Goal: Task Accomplishment & Management: Manage account settings

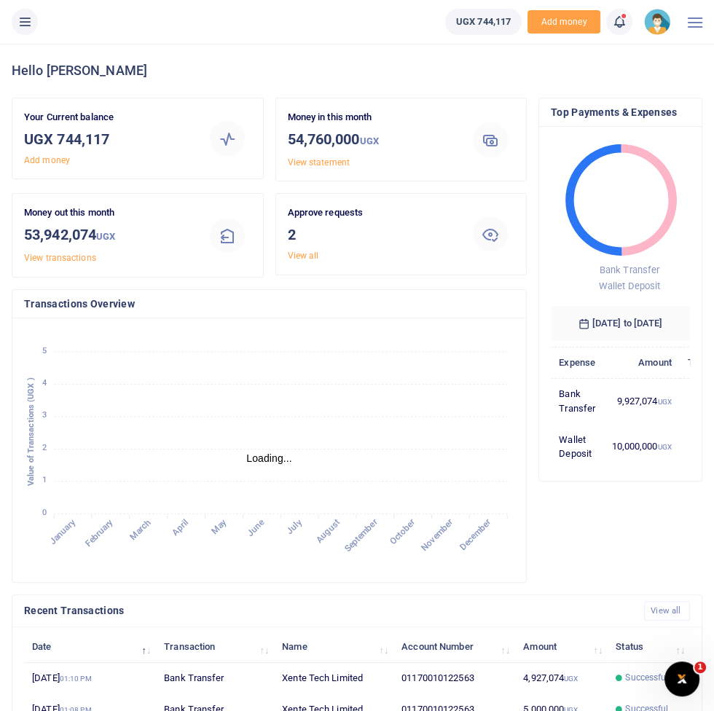
scroll to position [1, 0]
click at [36, 28] on li at bounding box center [25, 22] width 38 height 26
click at [29, 33] on button at bounding box center [25, 22] width 26 height 26
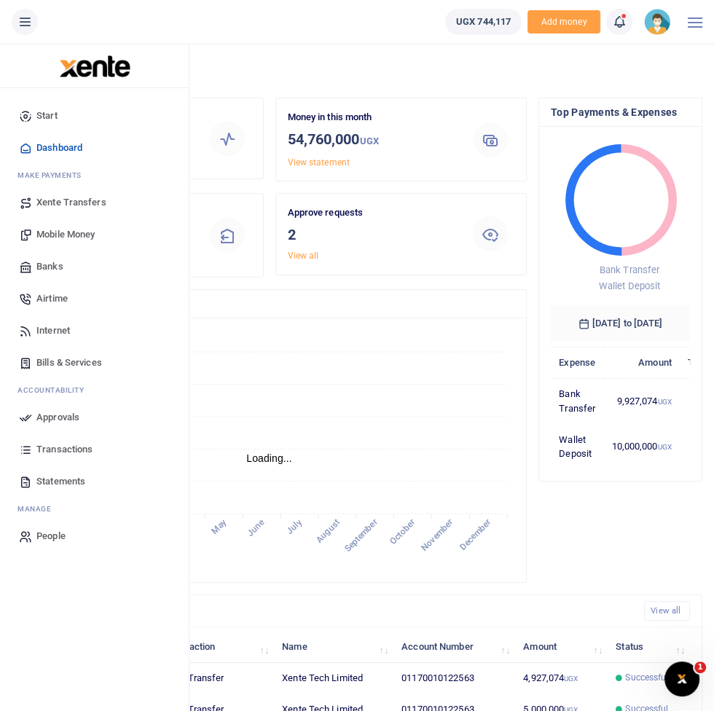
click at [64, 238] on span "Mobile Money" at bounding box center [65, 234] width 58 height 15
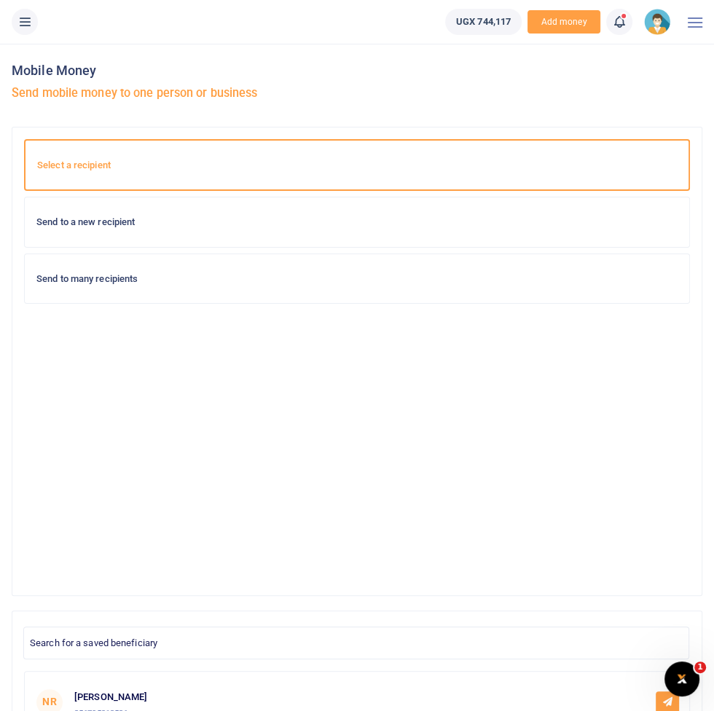
click at [562, 243] on div "Send to a new recipient" at bounding box center [357, 223] width 665 height 50
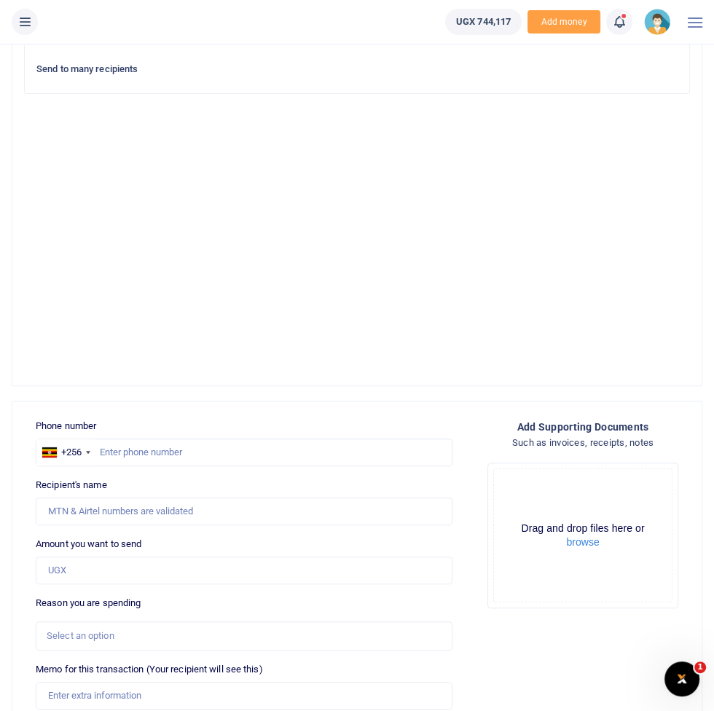
scroll to position [303, 0]
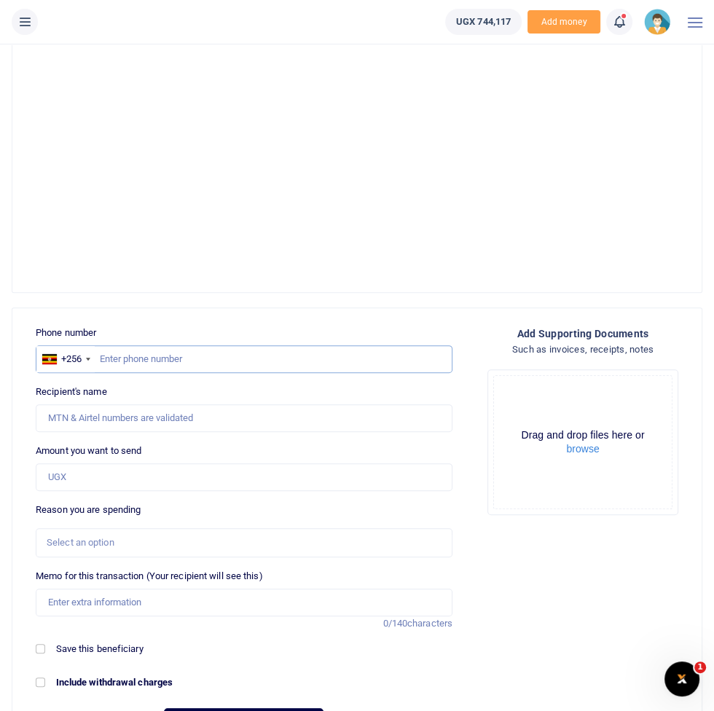
click at [421, 353] on input "text" at bounding box center [244, 359] width 417 height 28
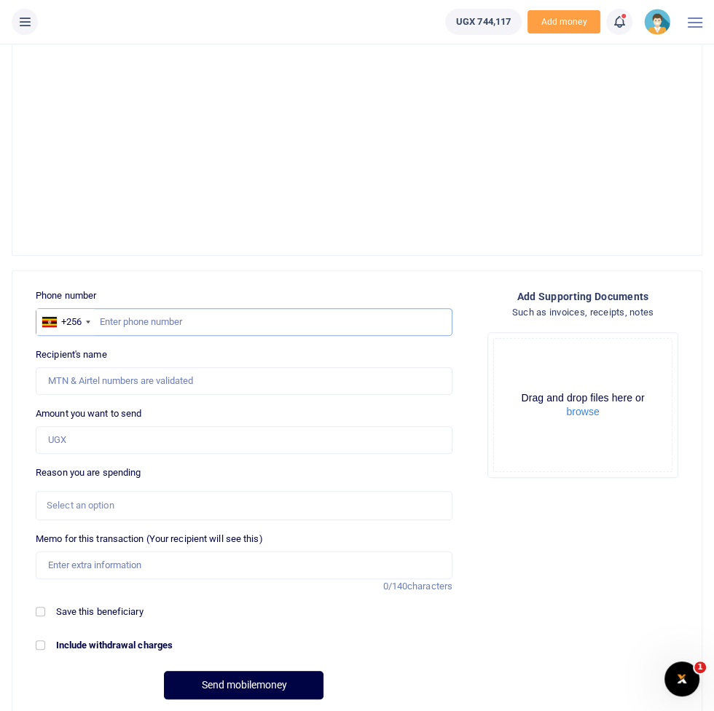
scroll to position [165, 0]
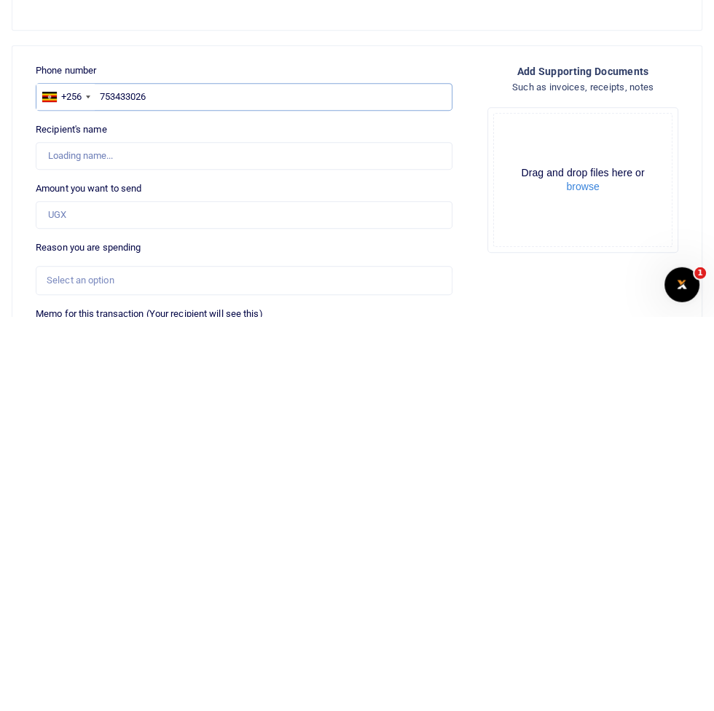
type input "753433026"
click at [426, 612] on input "Amount you want to send" at bounding box center [244, 610] width 417 height 28
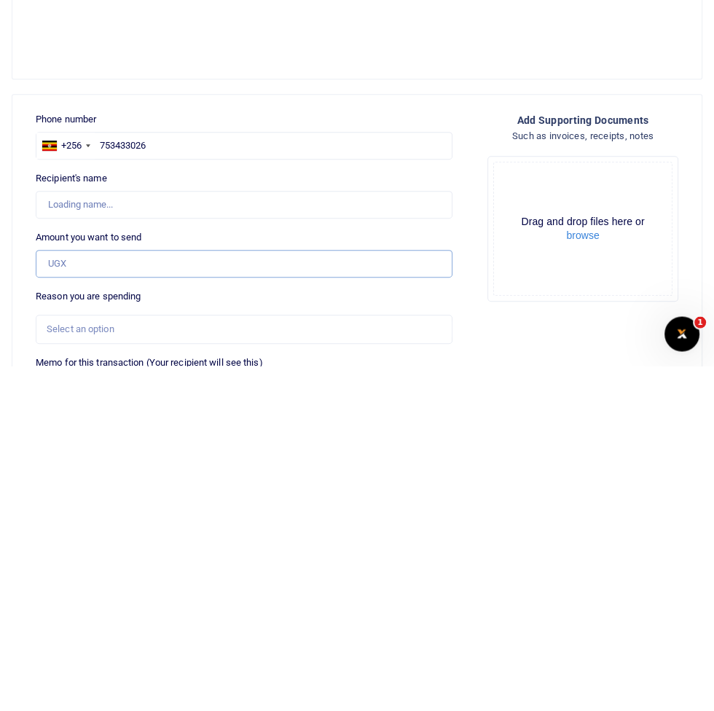
type input "500,000"
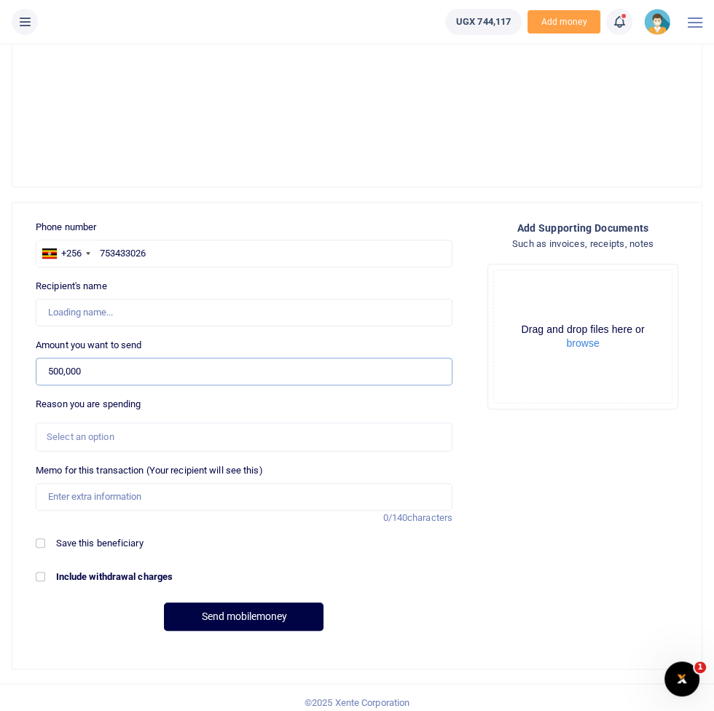
type input "Nkurunungi Francis"
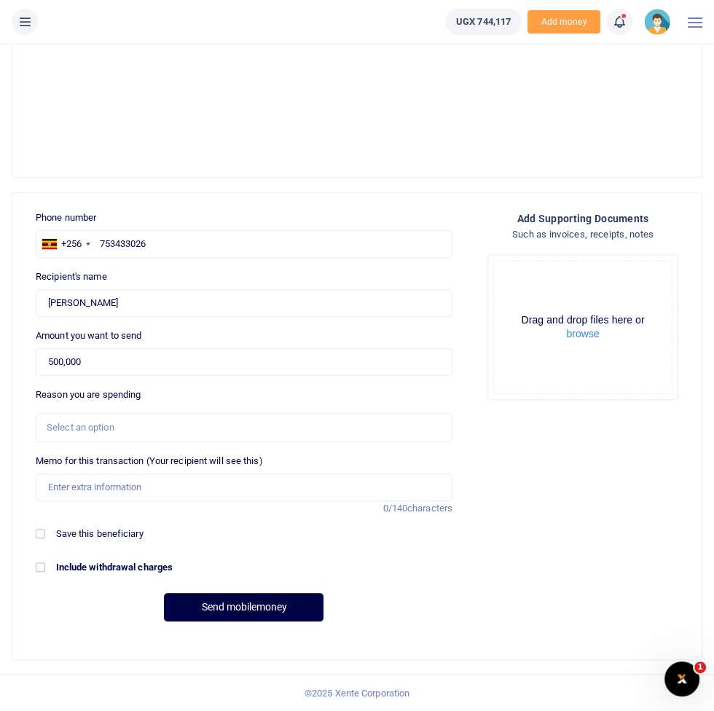
click at [82, 427] on div "Select an option" at bounding box center [239, 428] width 385 height 15
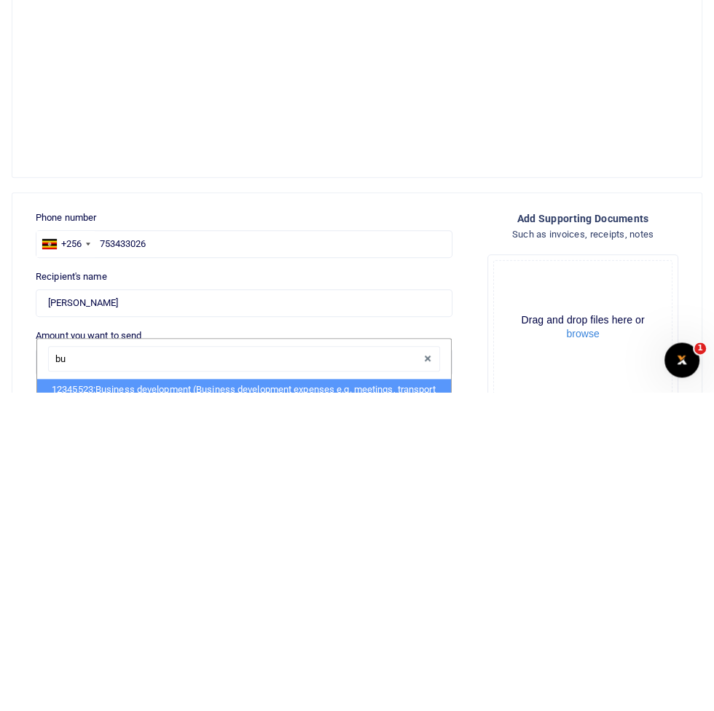
type input "bus"
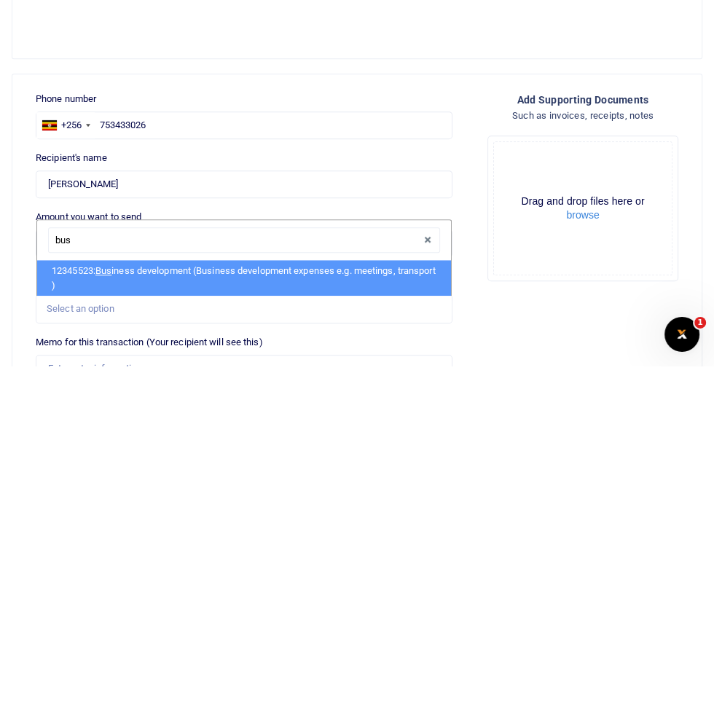
scroll to position [198, 0]
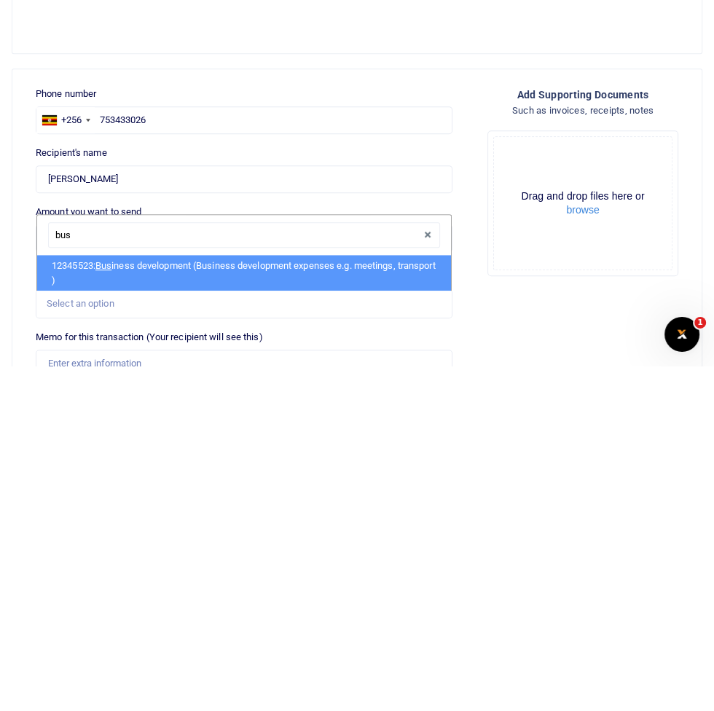
click at [129, 620] on li "12345523: Bus iness development (Business development expenses e.g. meetings, t…" at bounding box center [244, 618] width 414 height 36
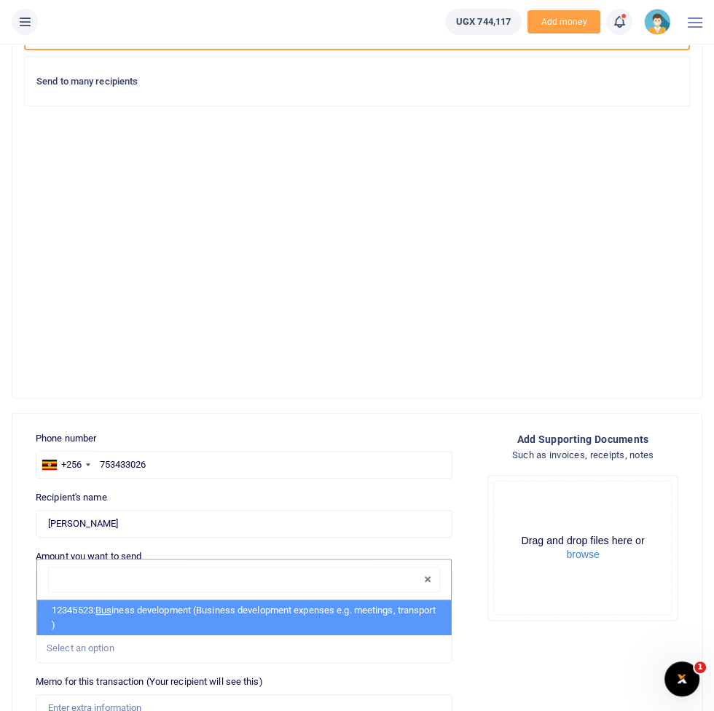
select select "15"
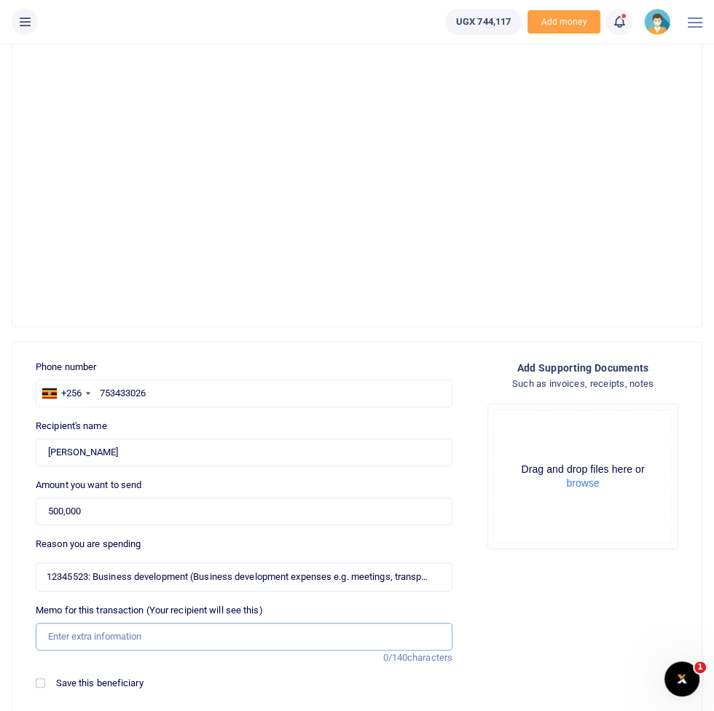
click at [337, 632] on input "Memo for this transaction (Your recipient will see this)" at bounding box center [244, 637] width 417 height 28
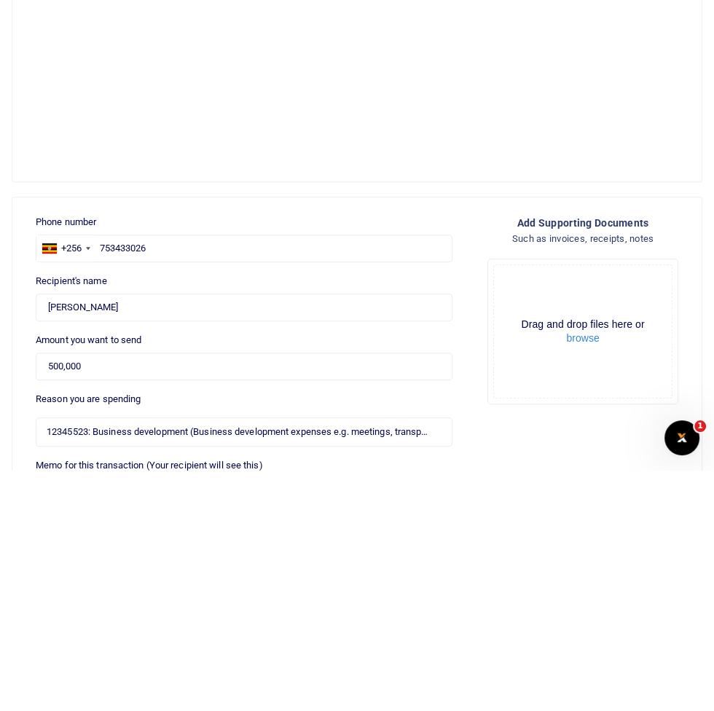
scroll to position [302, 0]
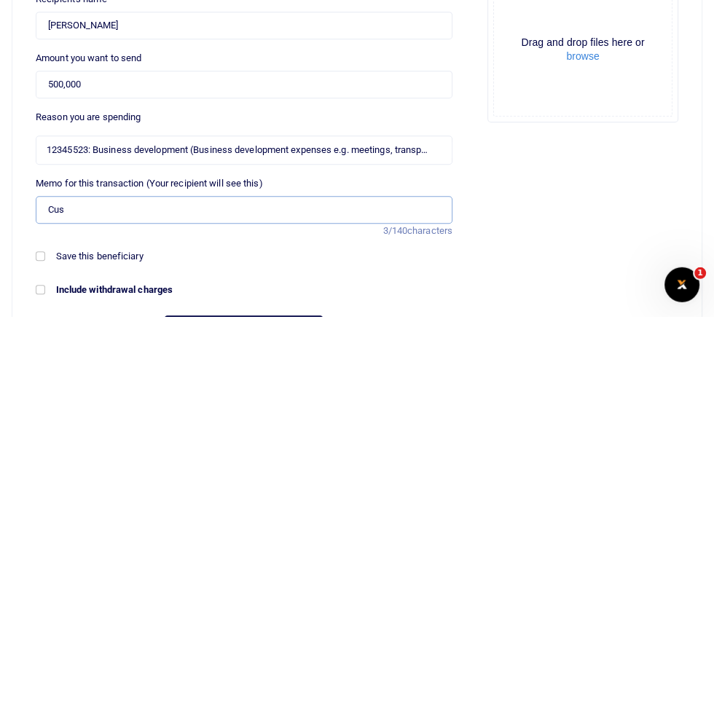
type input "Customer engagement facilitation"
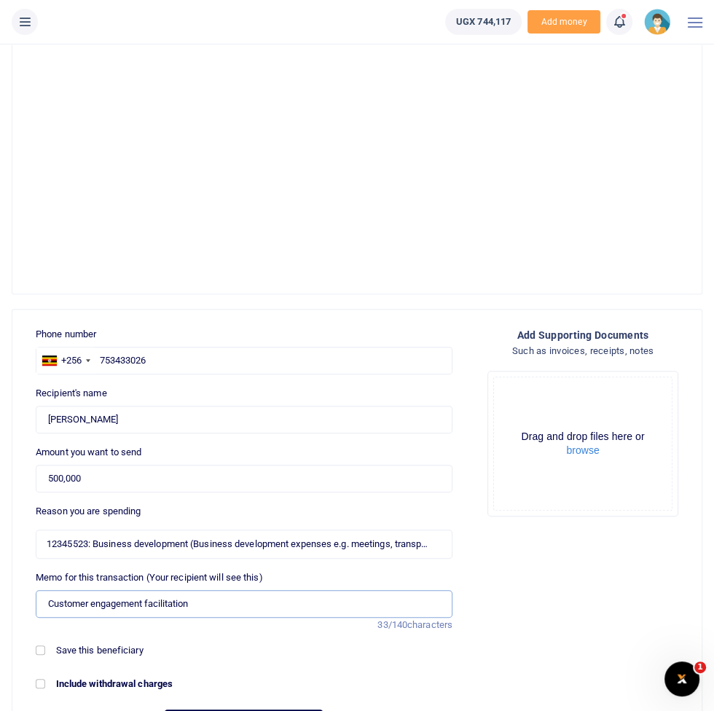
scroll to position [418, 0]
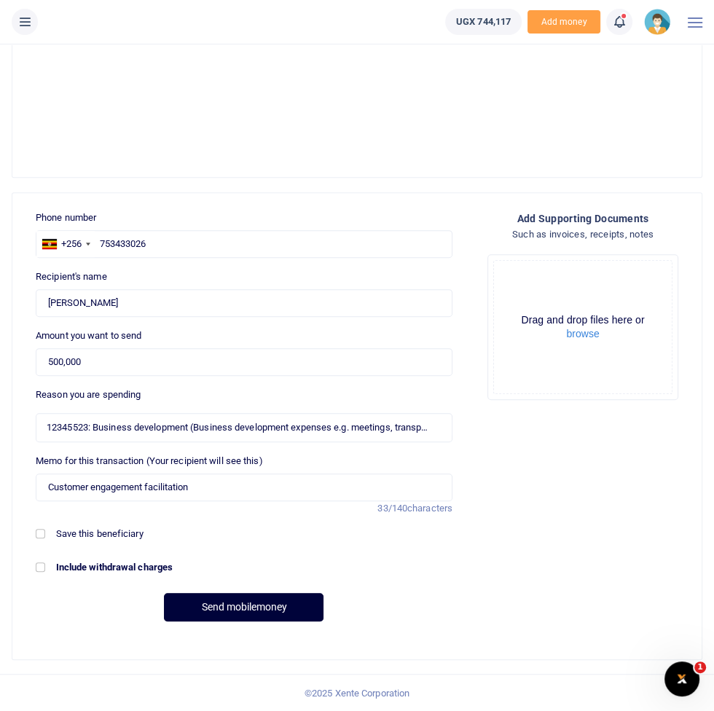
click at [226, 613] on button "Send mobilemoney" at bounding box center [244, 607] width 160 height 28
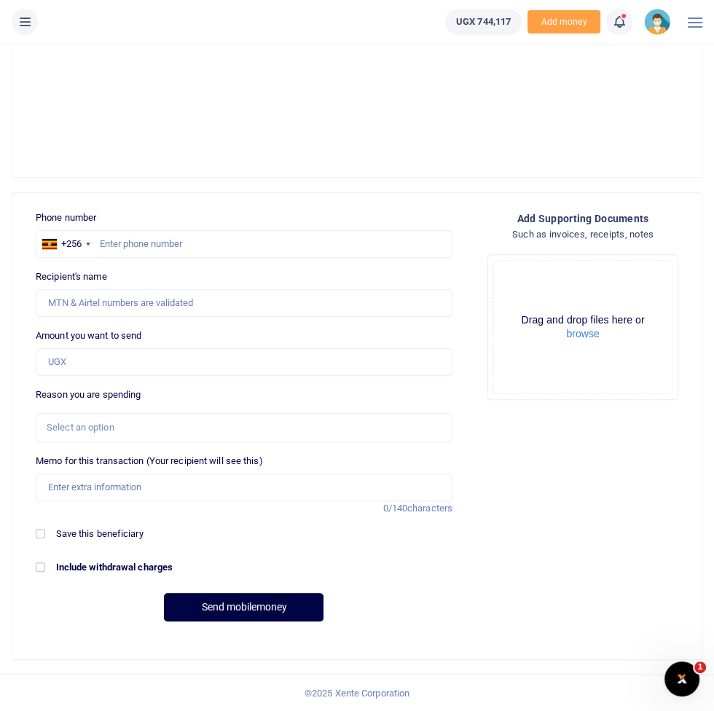
click at [23, 26] on icon at bounding box center [24, 22] width 15 height 16
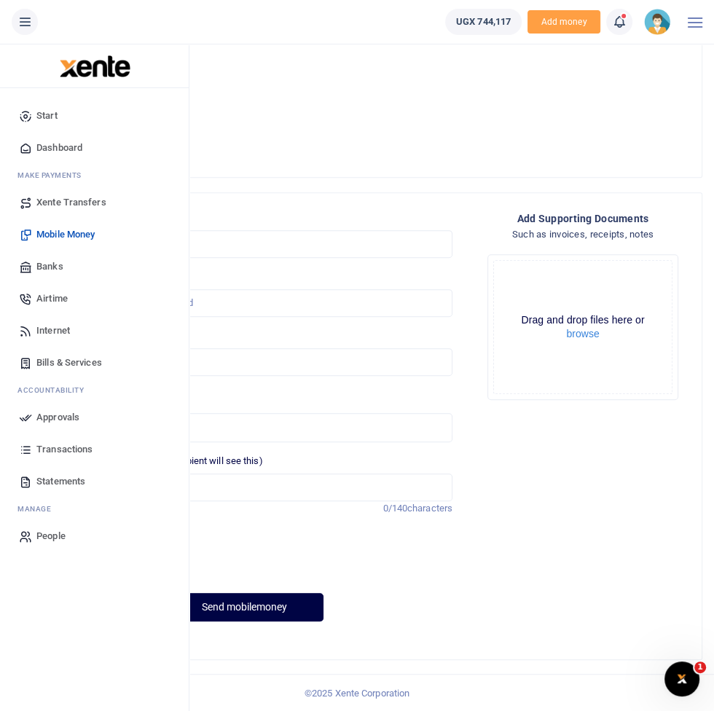
click at [61, 416] on span "Approvals" at bounding box center [57, 417] width 43 height 15
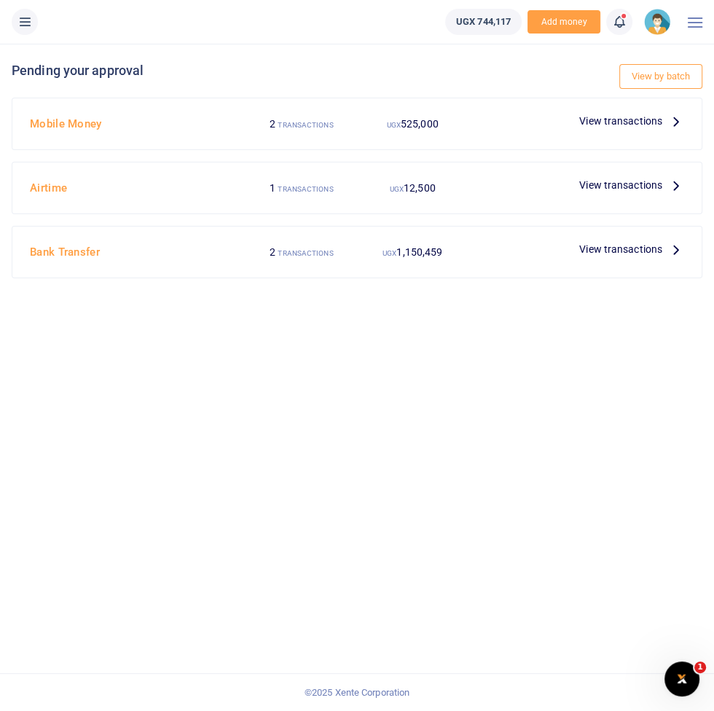
click at [640, 125] on span "View transactions" at bounding box center [620, 121] width 83 height 16
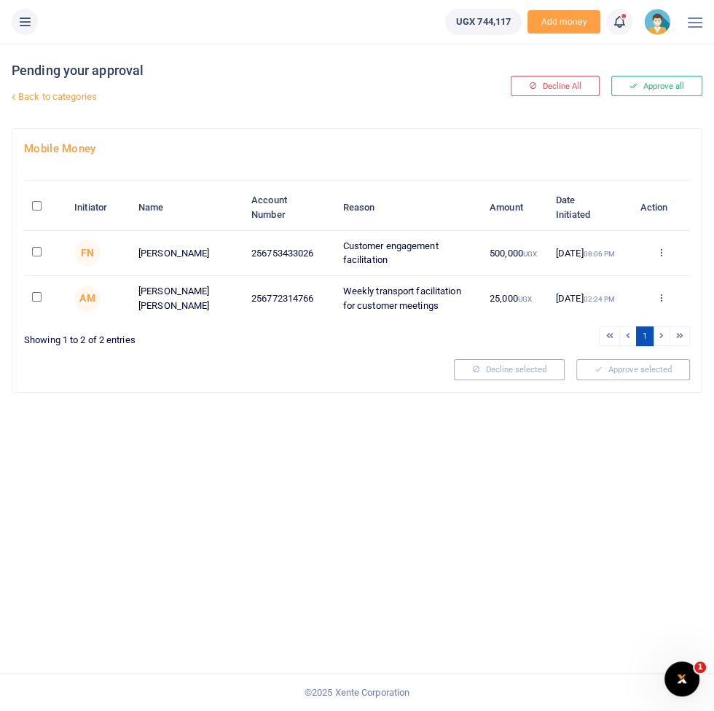
click at [58, 253] on td at bounding box center [45, 253] width 42 height 45
click at [37, 255] on input "checkbox" at bounding box center [36, 251] width 9 height 9
checkbox input "true"
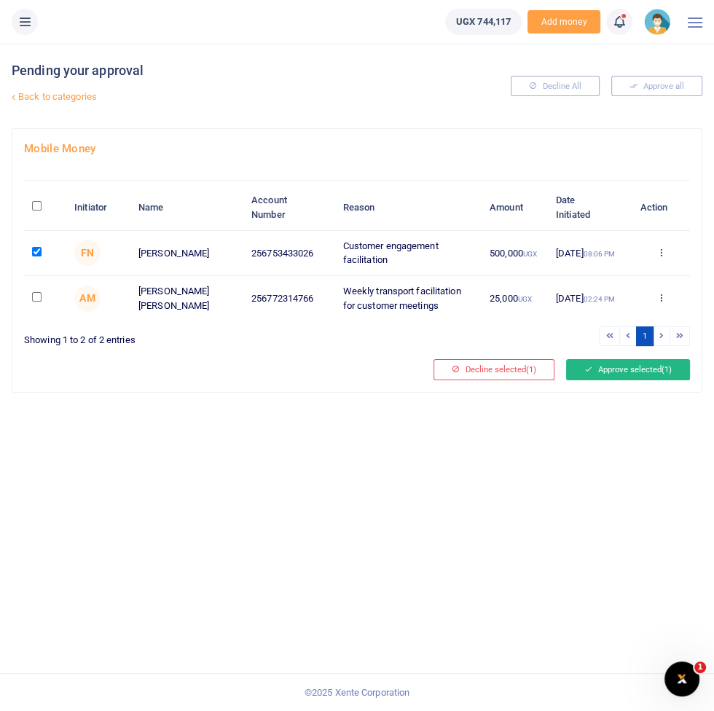
click at [644, 366] on button "Approve selected (1)" at bounding box center [628, 369] width 124 height 20
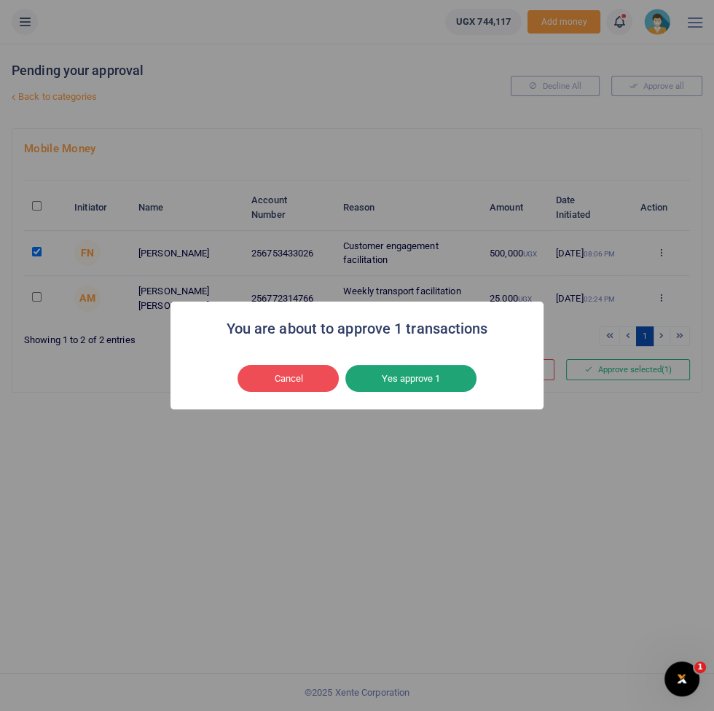
click at [433, 381] on button "Yes approve 1" at bounding box center [410, 379] width 131 height 28
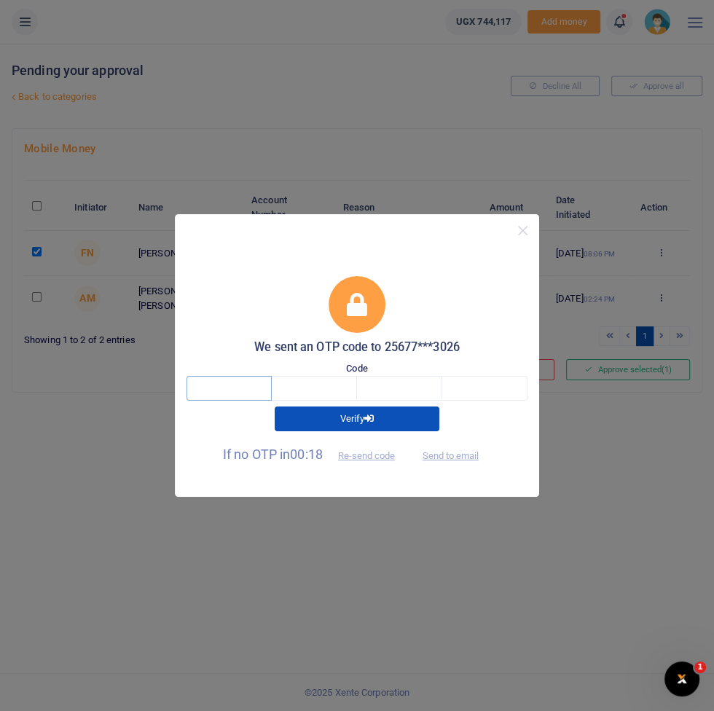
click at [228, 389] on input "text" at bounding box center [229, 388] width 85 height 25
type input "5"
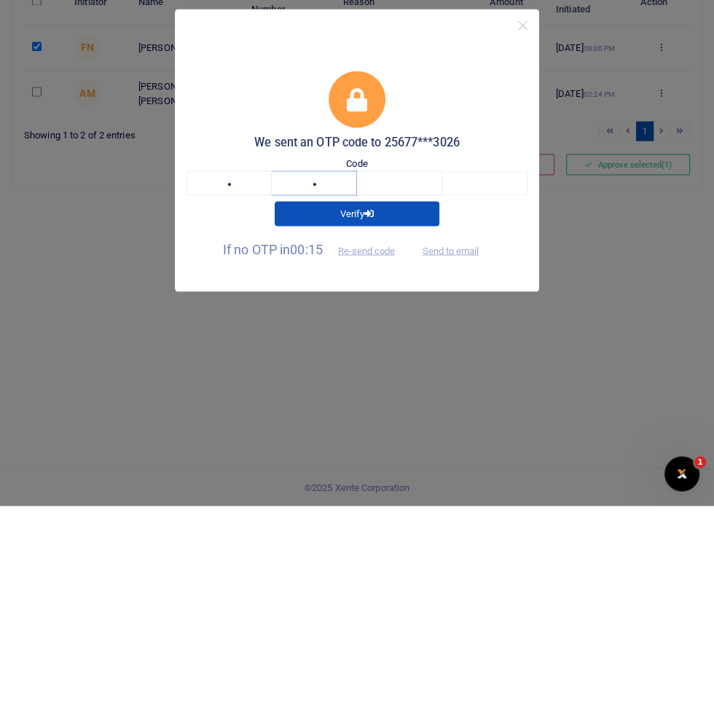
type input "2"
type input "7"
type input "9"
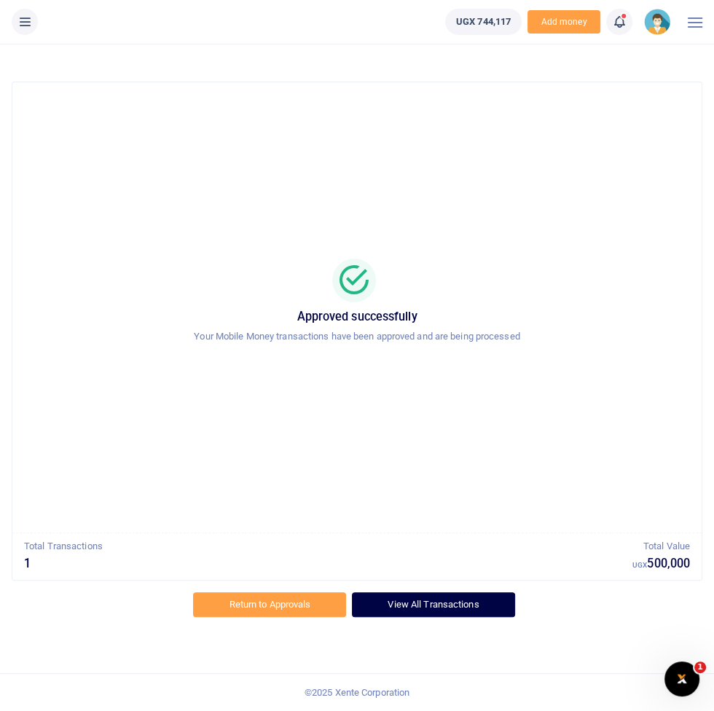
click at [460, 594] on link "View All Transactions" at bounding box center [433, 605] width 163 height 25
